Goal: Use online tool/utility: Utilize a website feature to perform a specific function

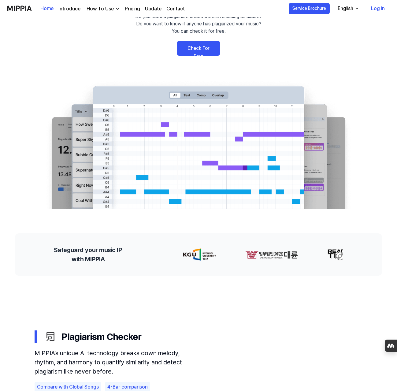
scroll to position [59, 0]
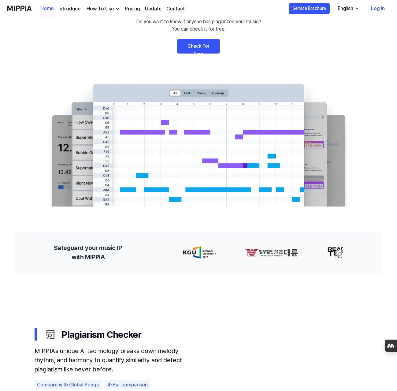
click at [179, 54] on link "Check For Free" at bounding box center [198, 46] width 43 height 15
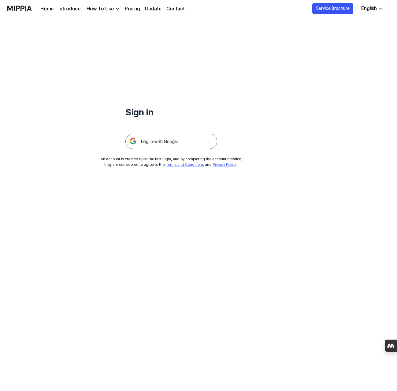
click at [177, 149] on img at bounding box center [172, 141] width 92 height 15
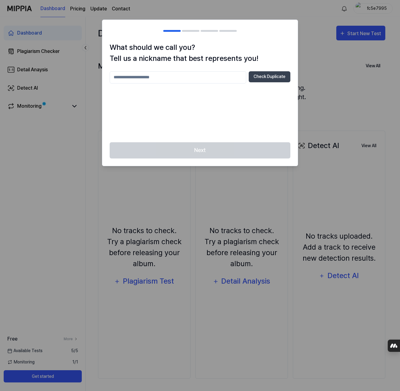
click at [142, 84] on input "text" at bounding box center [178, 77] width 137 height 12
type input "***"
click at [249, 82] on button "Check Duplicate" at bounding box center [270, 76] width 42 height 11
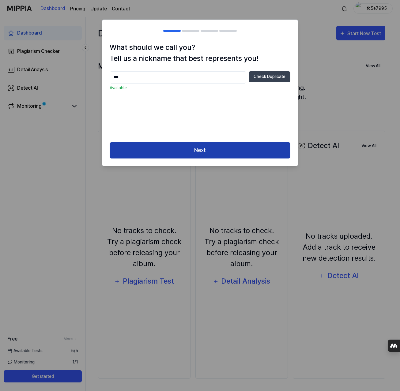
click at [196, 159] on button "Next" at bounding box center [200, 150] width 181 height 16
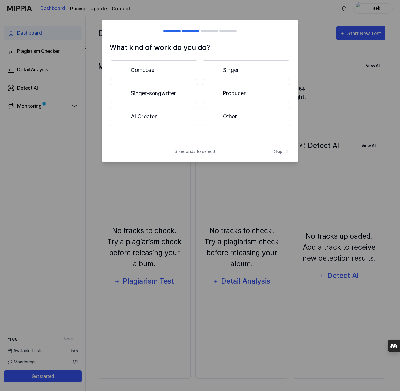
click at [235, 103] on button "Producer" at bounding box center [246, 94] width 88 height 20
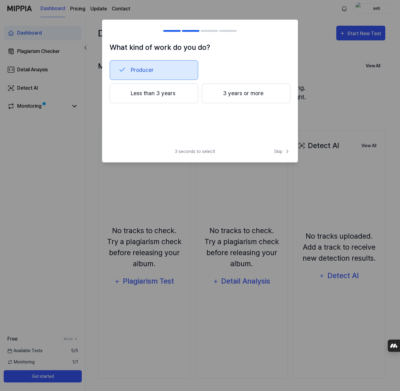
click at [159, 103] on button "Less than 3 years" at bounding box center [154, 94] width 88 height 20
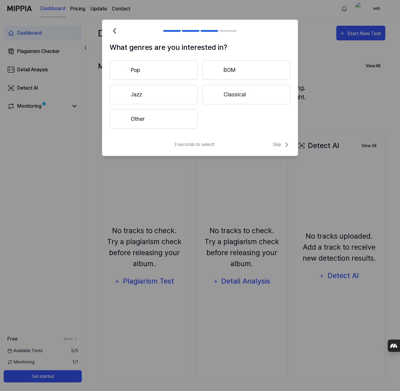
click at [150, 80] on button "Pop" at bounding box center [154, 70] width 88 height 20
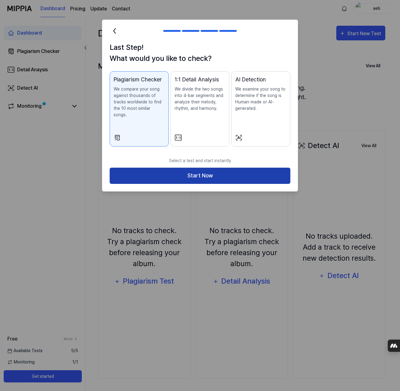
click at [200, 184] on button "Start Now" at bounding box center [200, 176] width 181 height 16
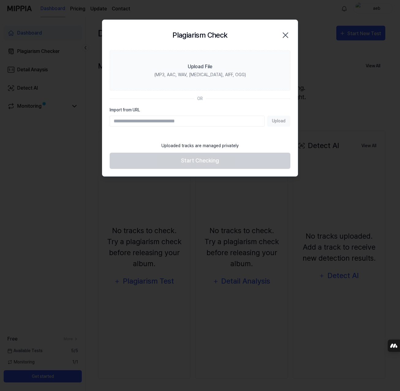
click at [280, 40] on icon "button" at bounding box center [285, 35] width 10 height 10
